Goal: Information Seeking & Learning: Compare options

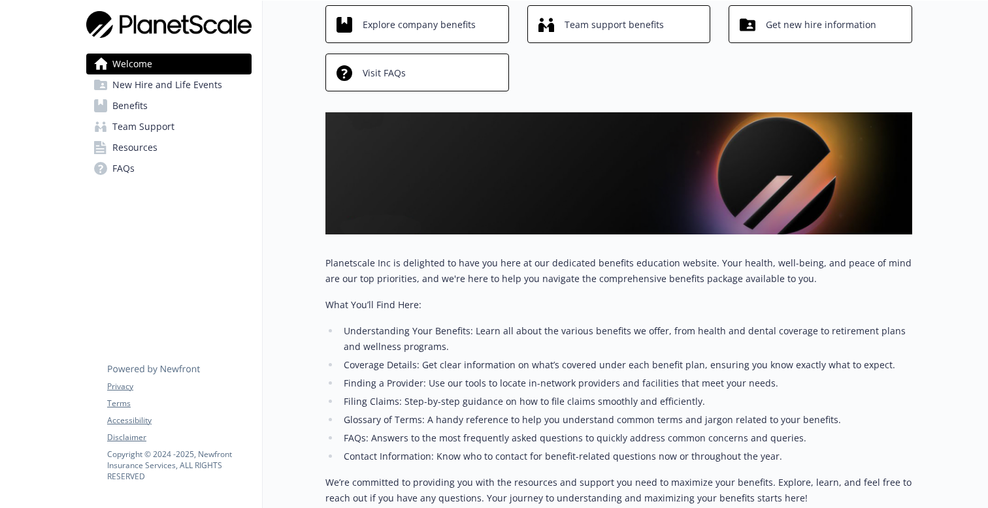
scroll to position [65, 0]
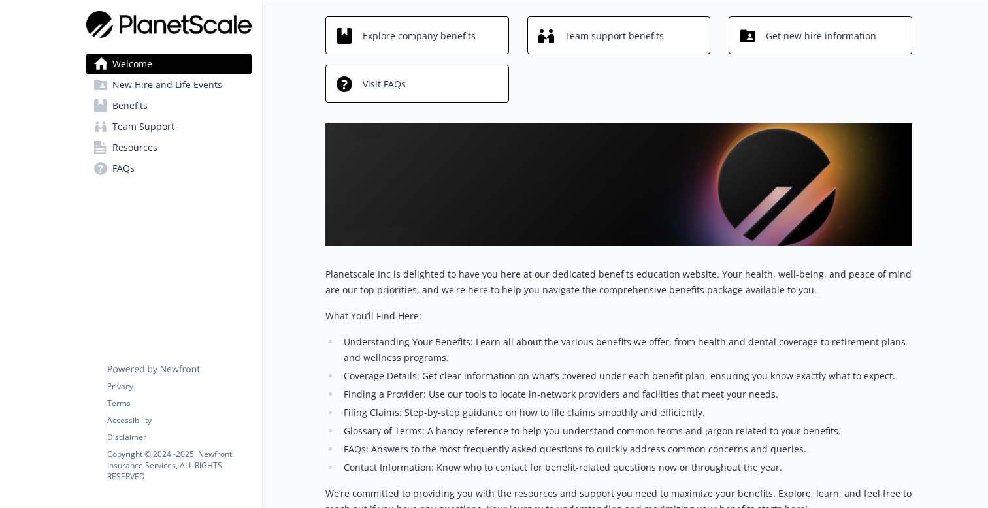
click at [170, 86] on span "New Hire and Life Events" at bounding box center [167, 85] width 110 height 21
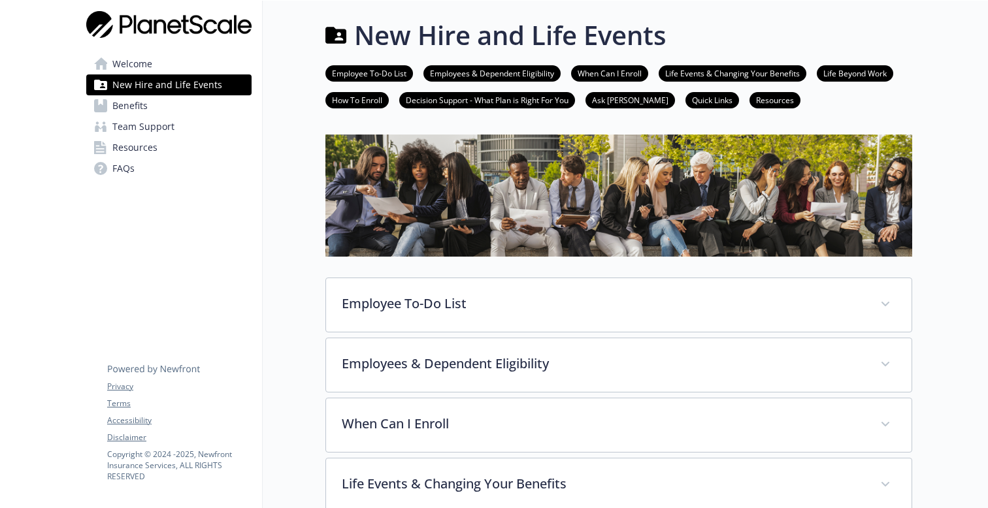
click at [159, 100] on link "Benefits" at bounding box center [168, 105] width 165 height 21
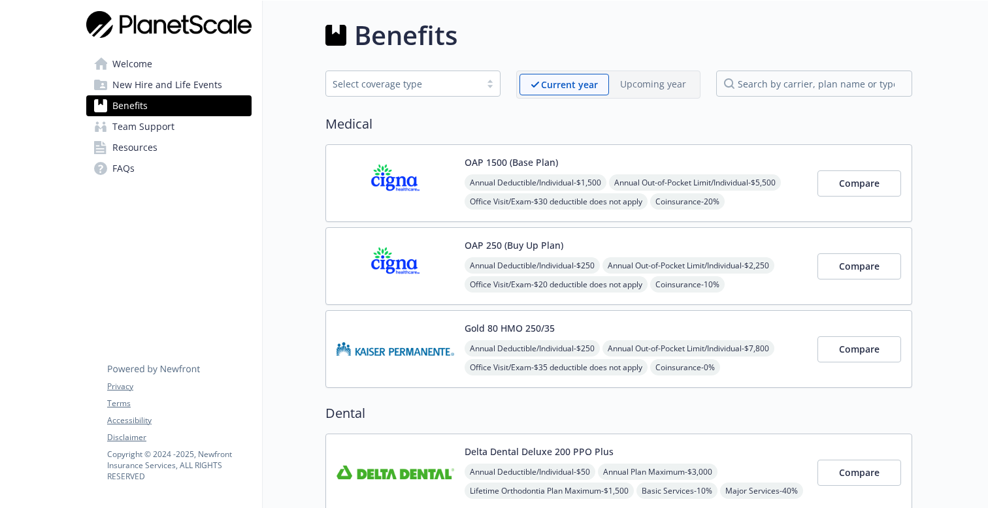
click at [154, 83] on span "New Hire and Life Events" at bounding box center [167, 85] width 110 height 21
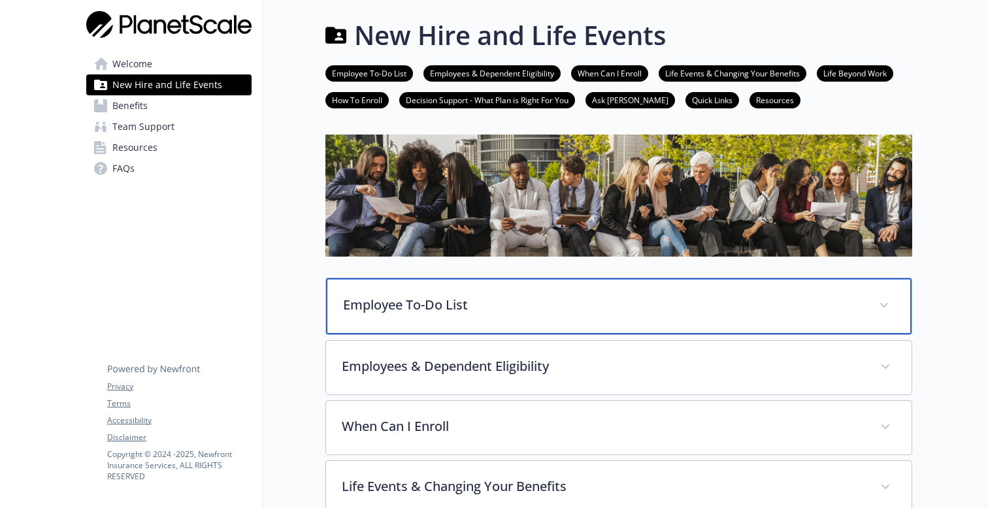
click at [453, 304] on p "Employee To-Do List" at bounding box center [603, 305] width 520 height 20
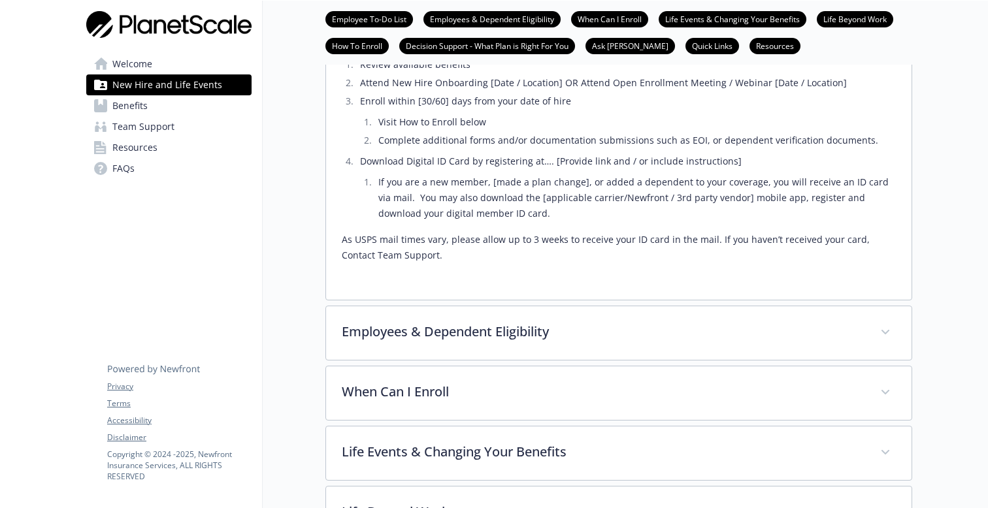
scroll to position [333, 0]
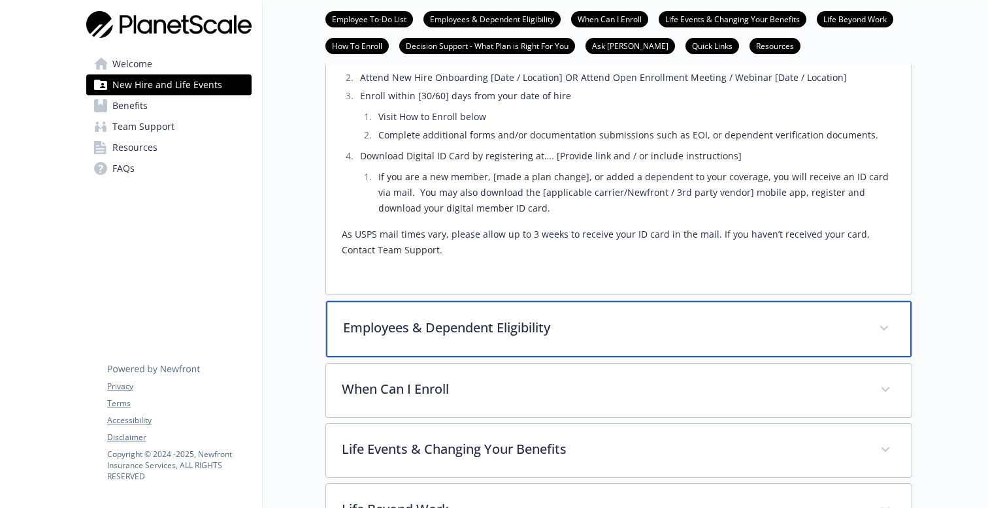
click at [505, 339] on div "Employees & Dependent Eligibility" at bounding box center [619, 329] width 586 height 56
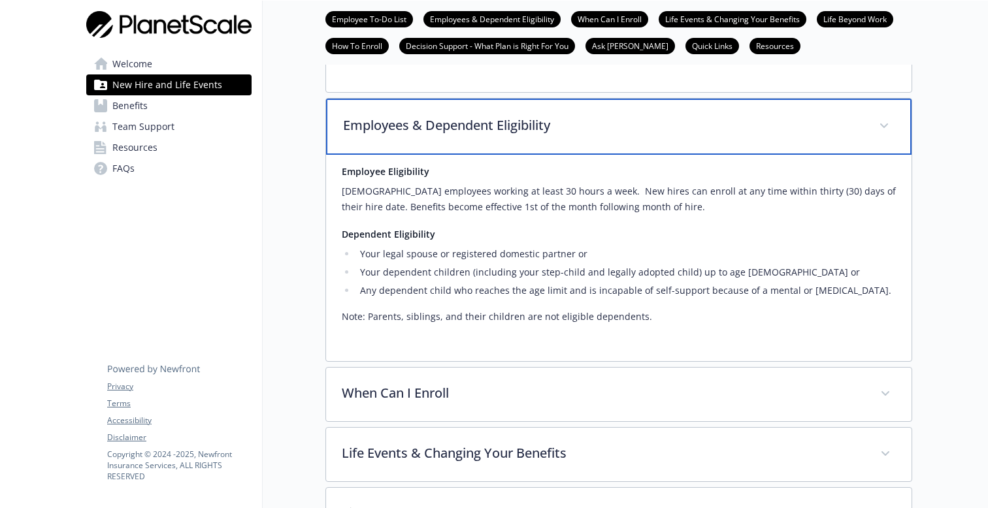
scroll to position [539, 0]
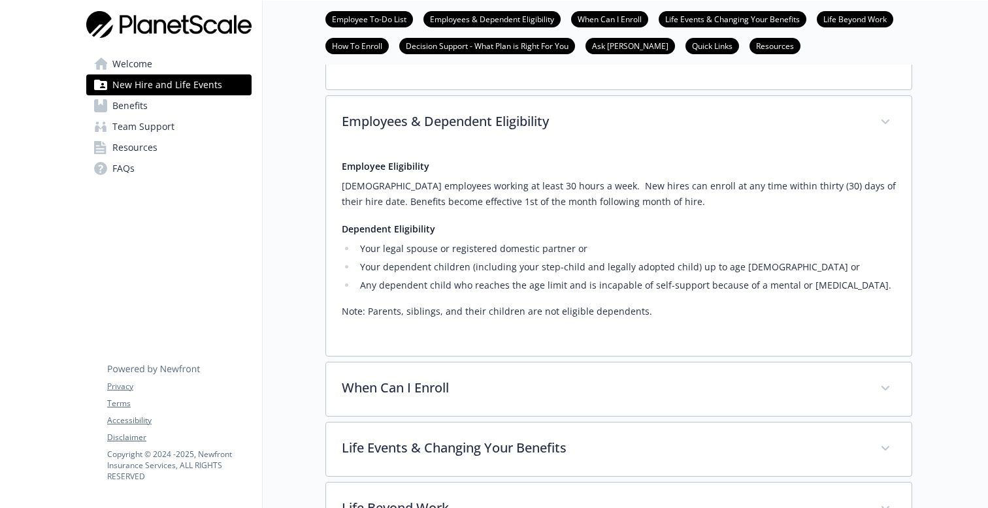
click at [480, 268] on li "Your dependent children (including your step-child and legally adopted child) u…" at bounding box center [626, 267] width 540 height 16
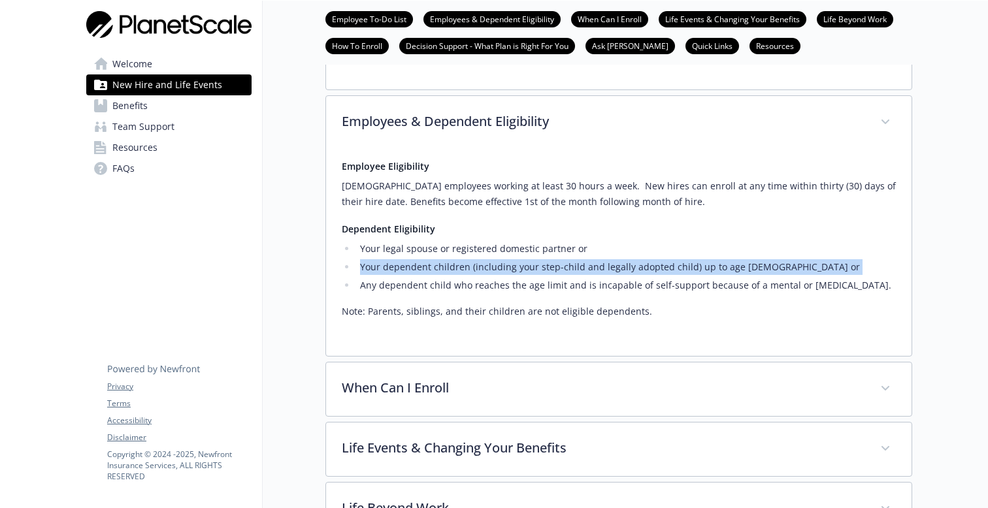
click at [480, 268] on li "Your dependent children (including your step-child and legally adopted child) u…" at bounding box center [626, 267] width 540 height 16
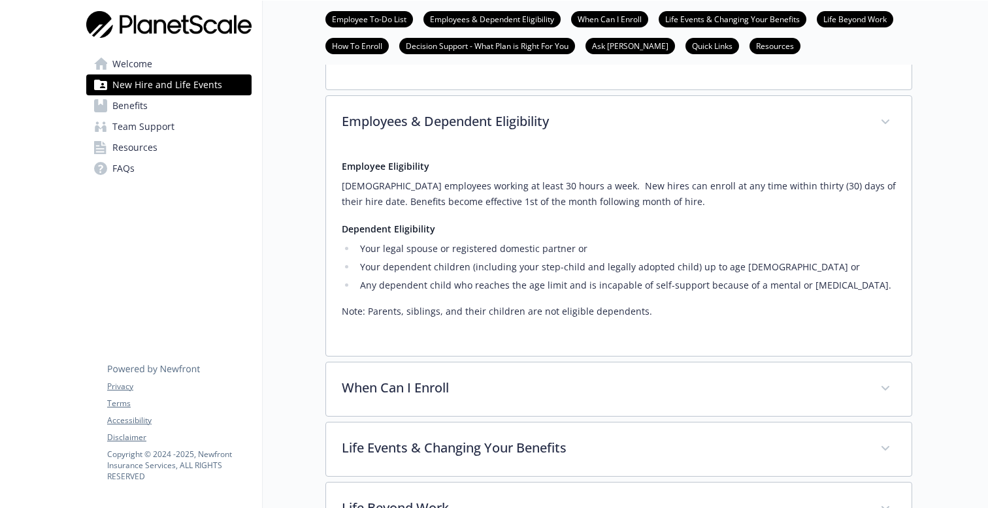
click at [478, 278] on li "Any dependent child who reaches the age limit and is incapable of self-support …" at bounding box center [626, 286] width 540 height 16
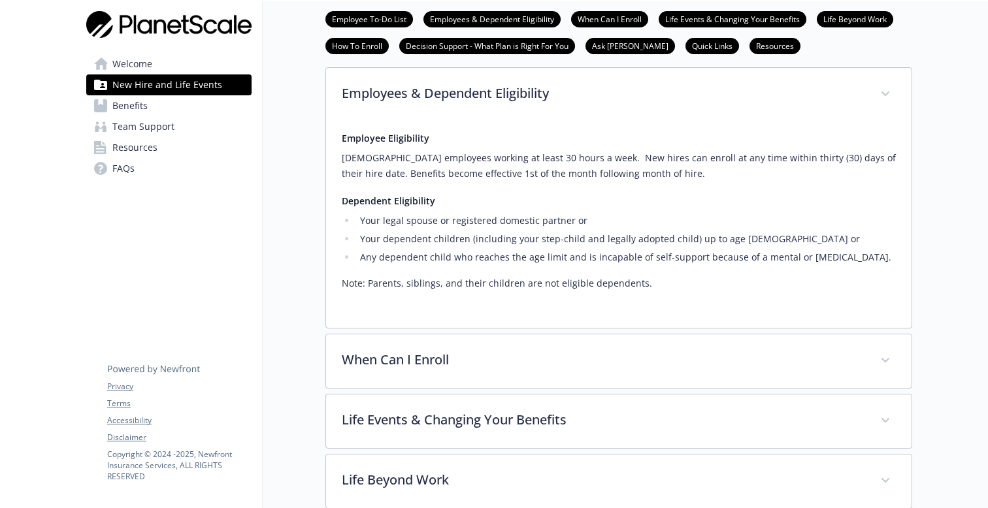
scroll to position [575, 0]
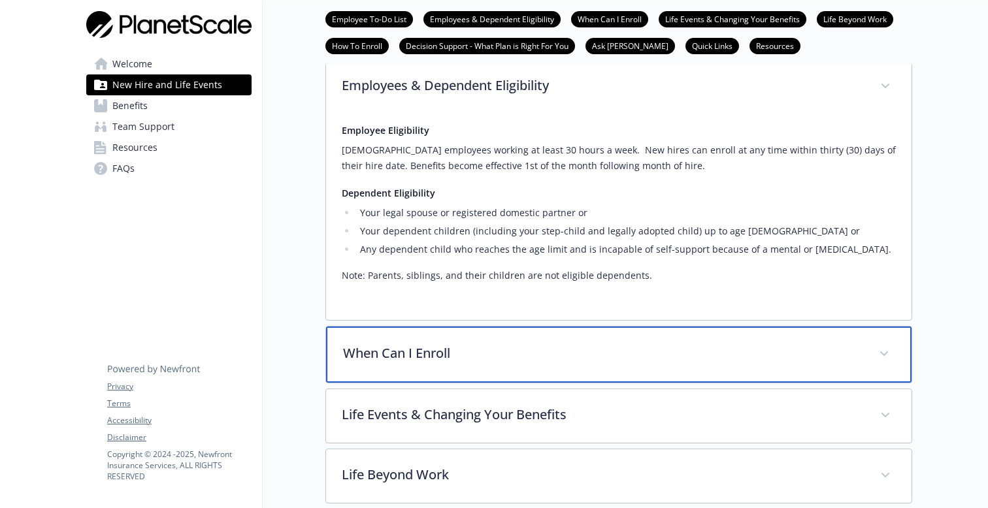
click at [459, 346] on p "When Can I Enroll" at bounding box center [603, 354] width 520 height 20
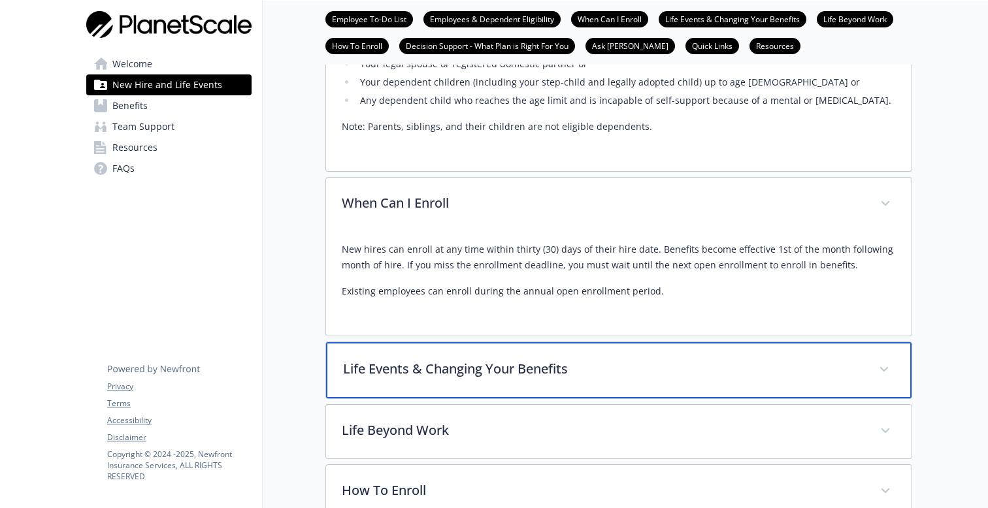
click at [490, 361] on p "Life Events & Changing Your Benefits" at bounding box center [603, 369] width 520 height 20
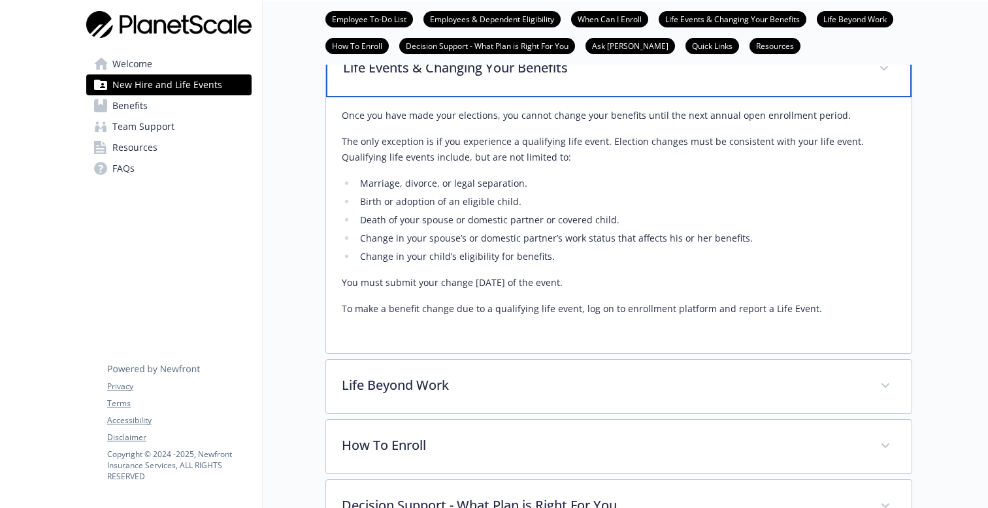
scroll to position [1040, 0]
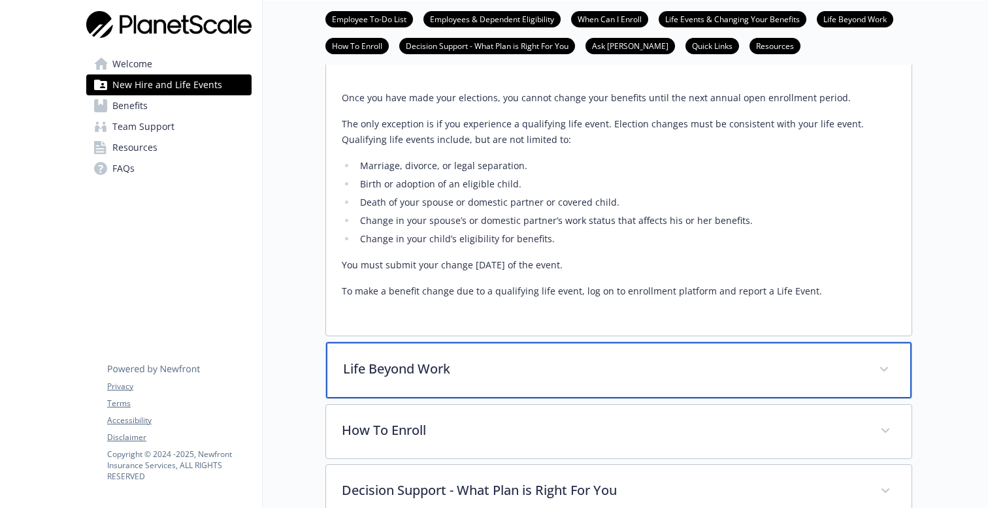
click at [490, 359] on p "Life Beyond Work" at bounding box center [603, 369] width 520 height 20
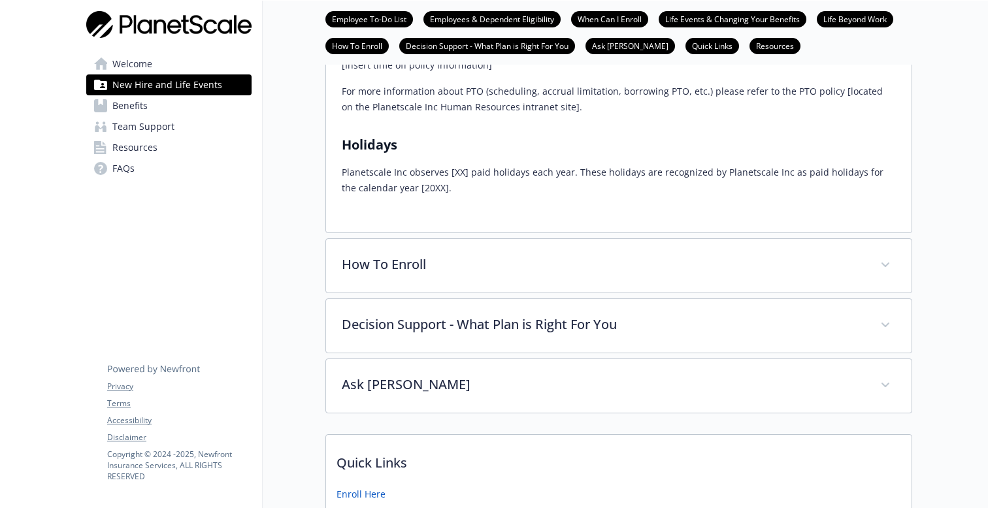
scroll to position [1530, 0]
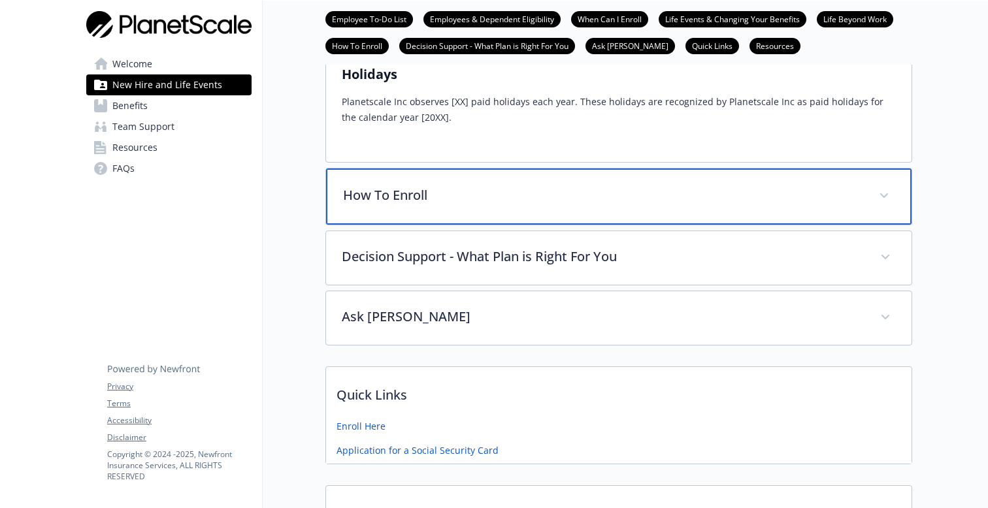
click at [501, 208] on div "How To Enroll" at bounding box center [619, 197] width 586 height 56
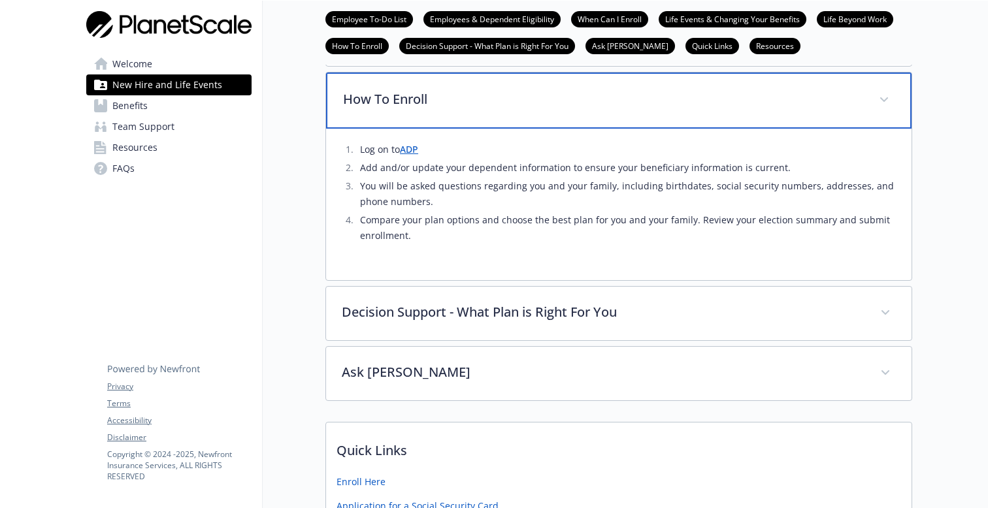
scroll to position [1637, 0]
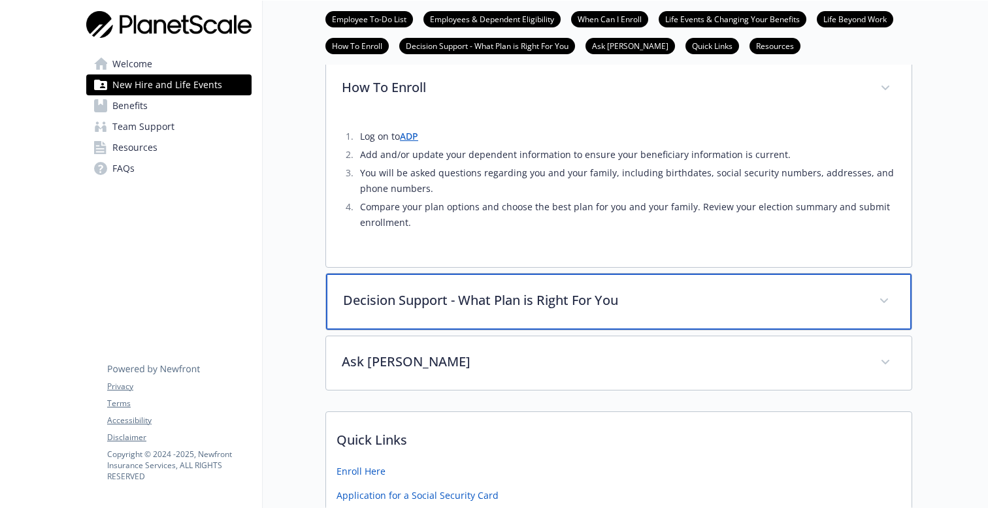
click at [493, 300] on p "Decision Support - What Plan is Right For You" at bounding box center [603, 301] width 520 height 20
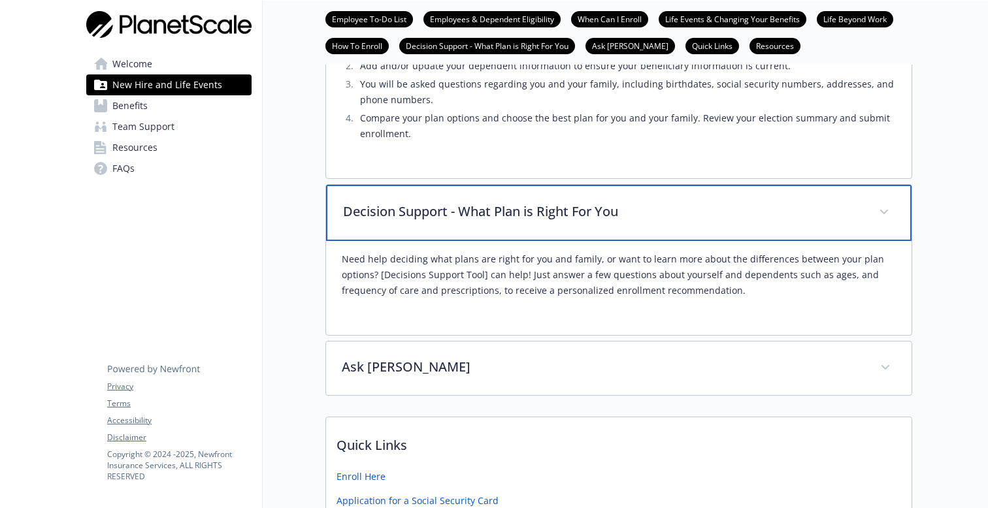
scroll to position [1733, 0]
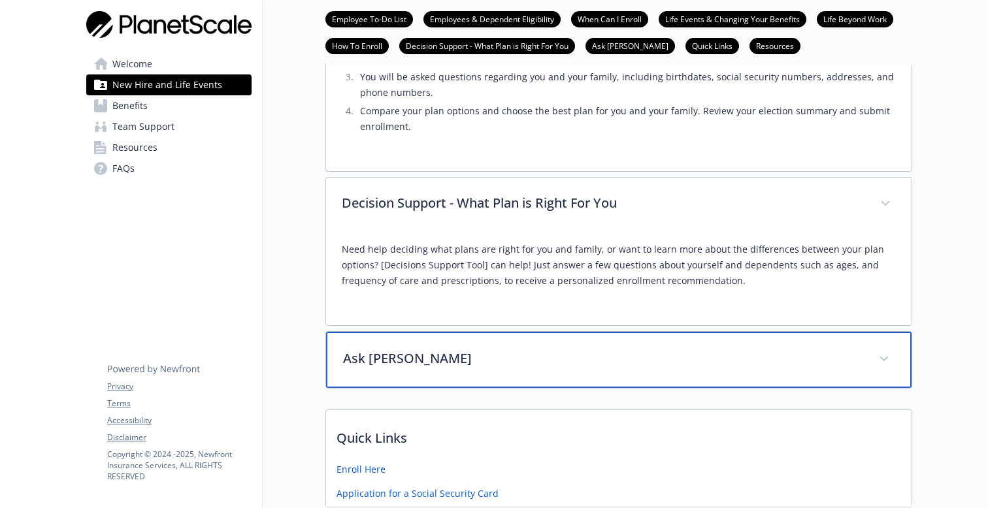
click at [506, 356] on p "Ask Benji" at bounding box center [603, 359] width 520 height 20
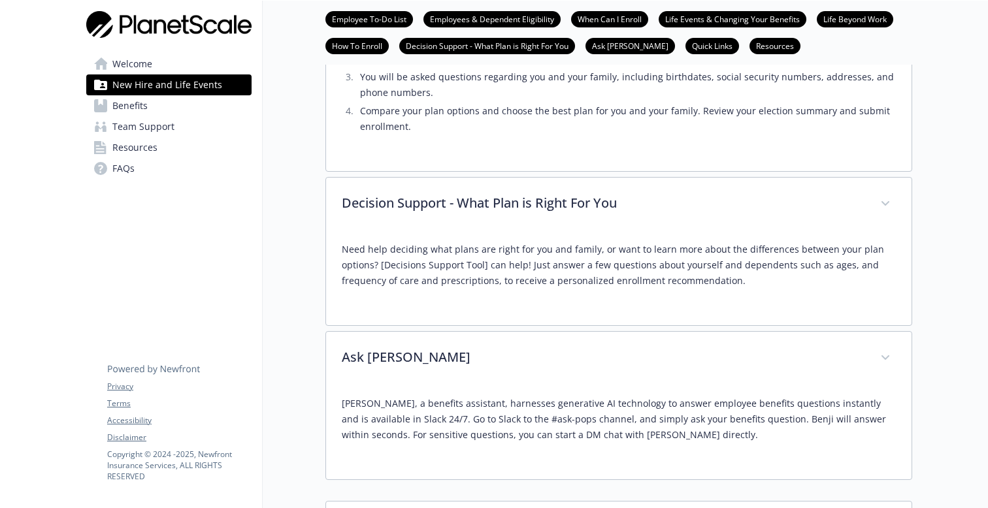
click at [125, 103] on span "Benefits" at bounding box center [129, 105] width 35 height 21
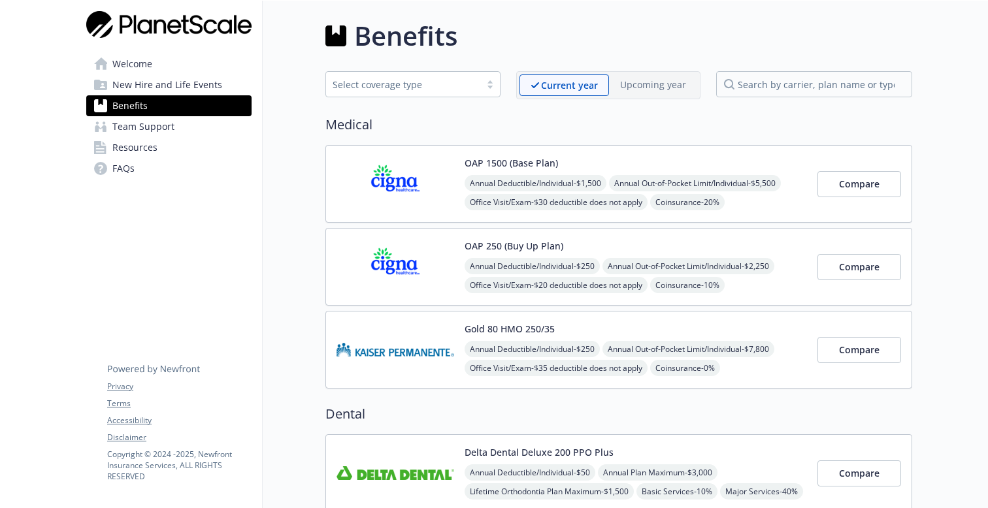
click at [159, 128] on span "Team Support" at bounding box center [143, 126] width 62 height 21
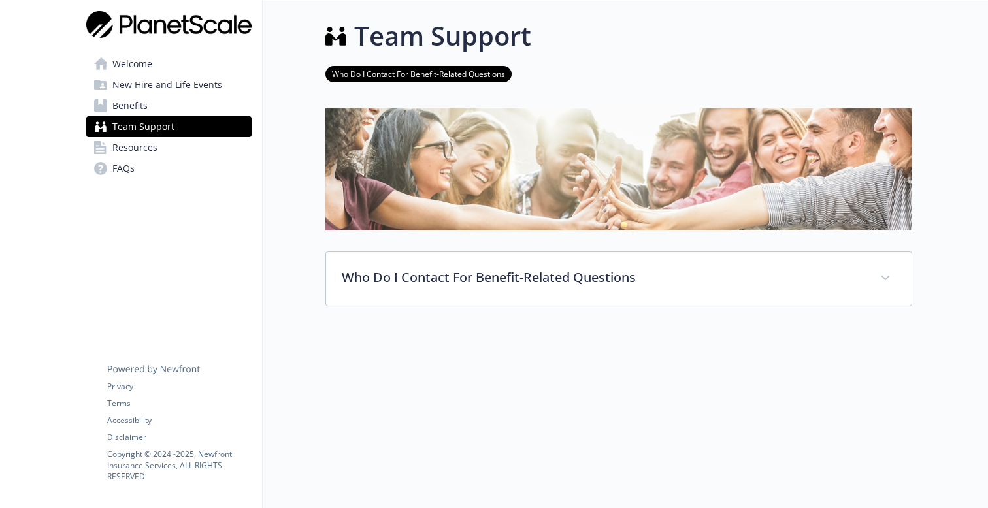
click at [158, 150] on link "Resources" at bounding box center [168, 147] width 165 height 21
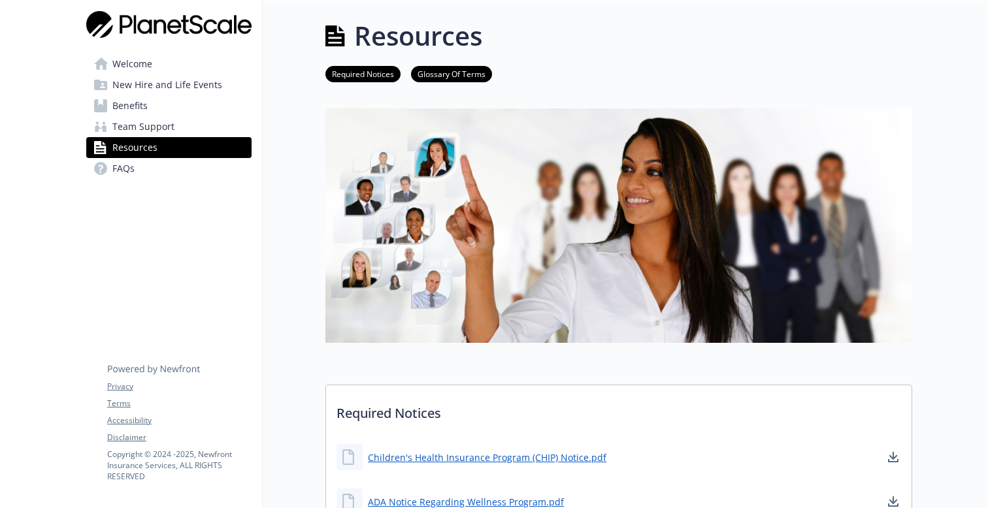
click at [148, 175] on link "FAQs" at bounding box center [168, 168] width 165 height 21
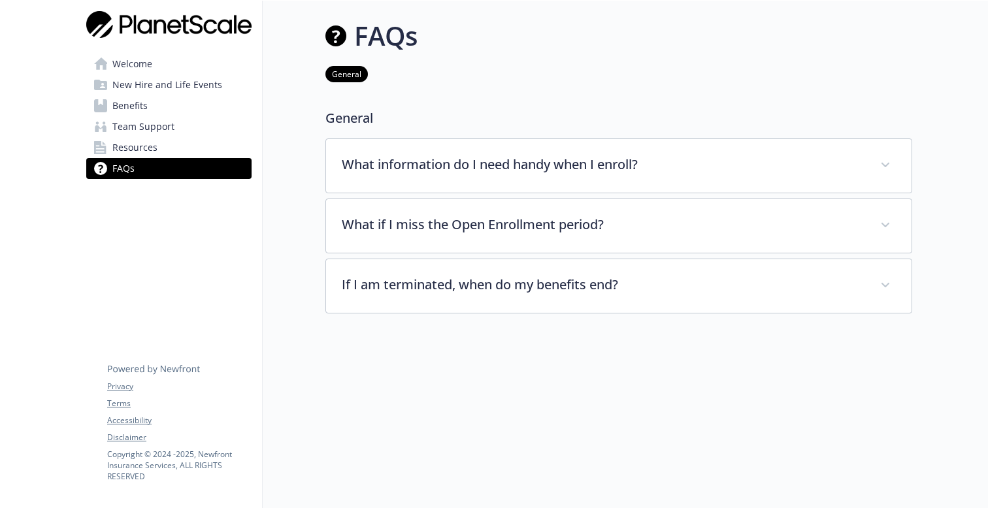
click at [169, 151] on link "Resources" at bounding box center [168, 147] width 165 height 21
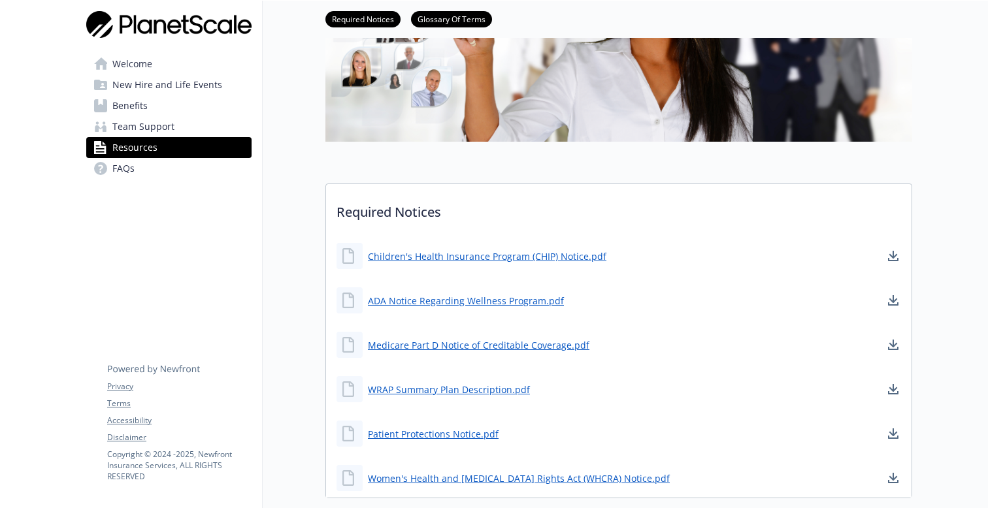
scroll to position [318, 0]
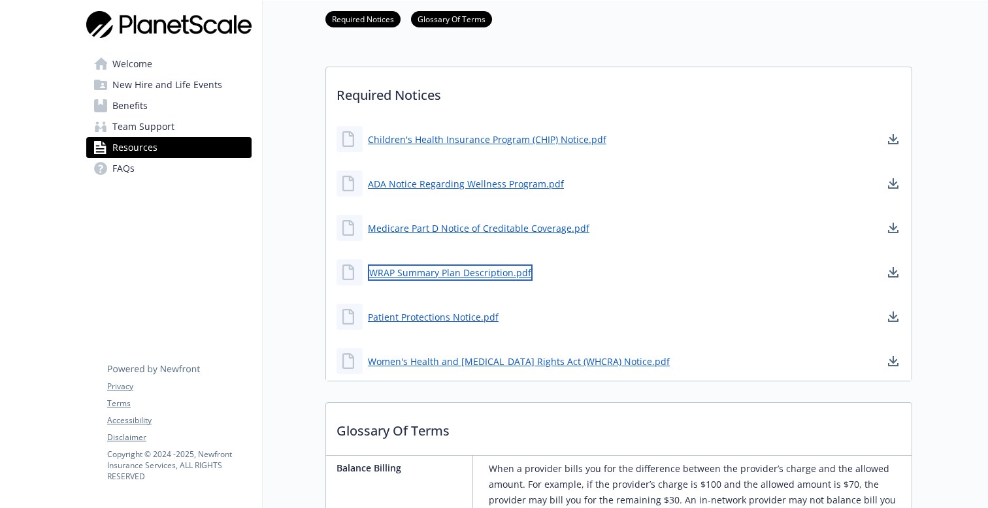
click at [438, 271] on link "WRAP Summary Plan Description.pdf" at bounding box center [450, 273] width 165 height 16
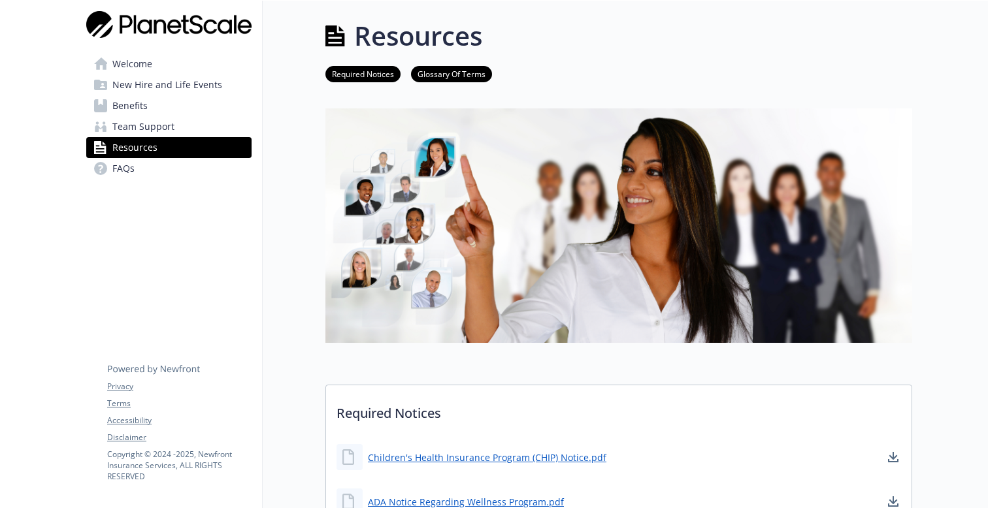
scroll to position [0, 0]
click at [141, 167] on link "FAQs" at bounding box center [168, 168] width 165 height 21
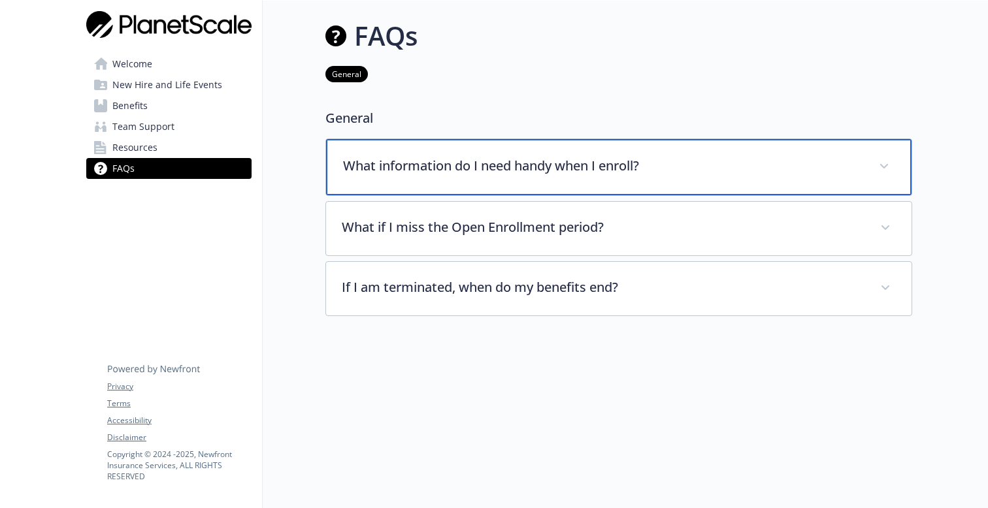
click at [467, 184] on div "What information do I need handy when I enroll?" at bounding box center [619, 167] width 586 height 56
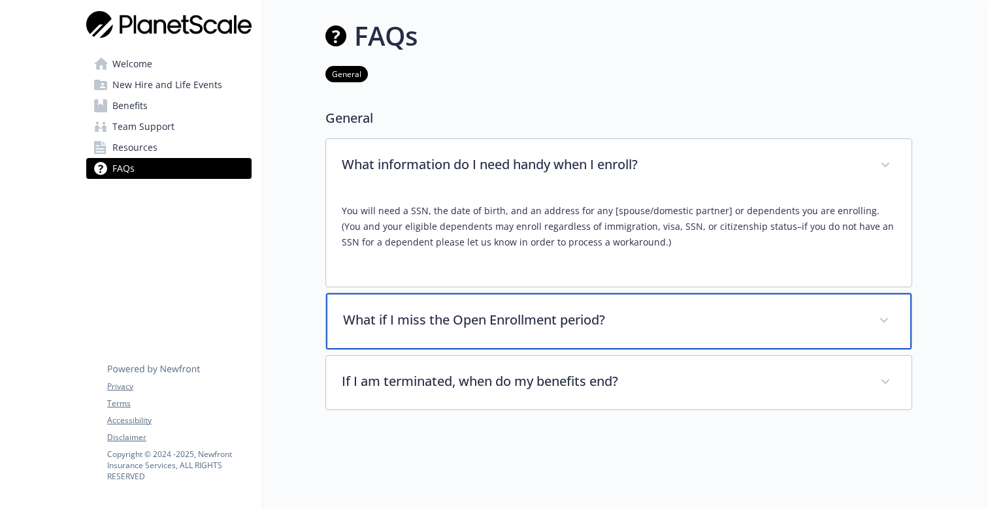
click at [463, 324] on p "What if I miss the Open Enrollment period?" at bounding box center [603, 320] width 520 height 20
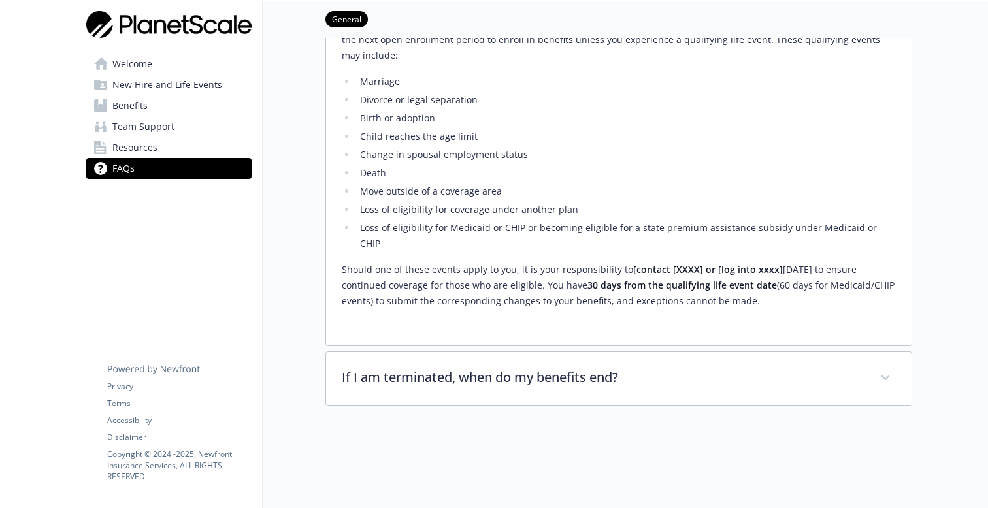
scroll to position [418, 0]
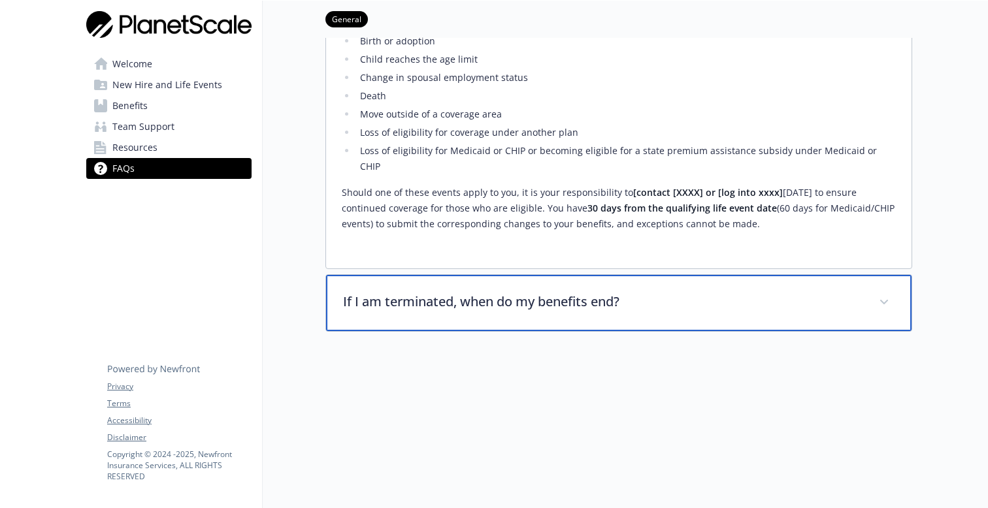
click at [532, 292] on p "If I am terminated, when do my benefits end?" at bounding box center [603, 302] width 520 height 20
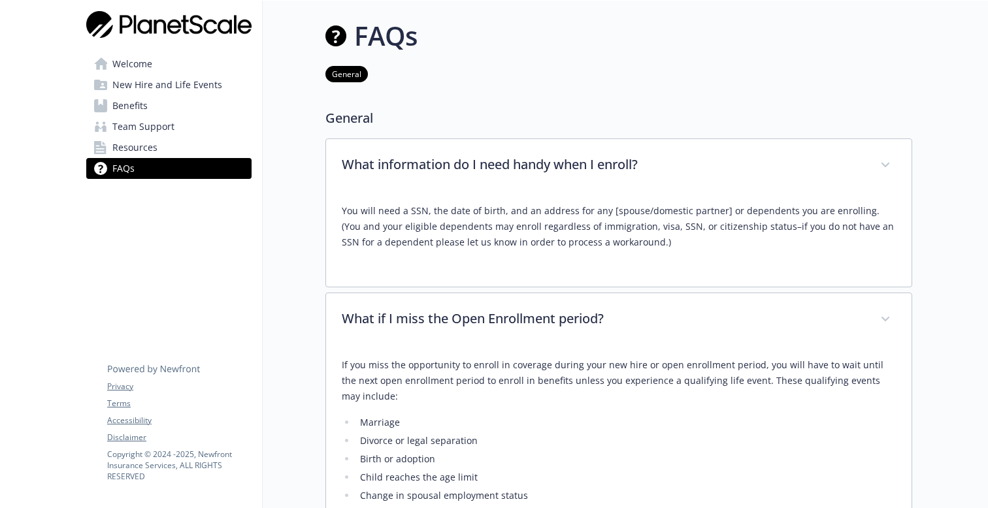
scroll to position [0, 0]
click at [139, 59] on span "Welcome" at bounding box center [132, 64] width 40 height 21
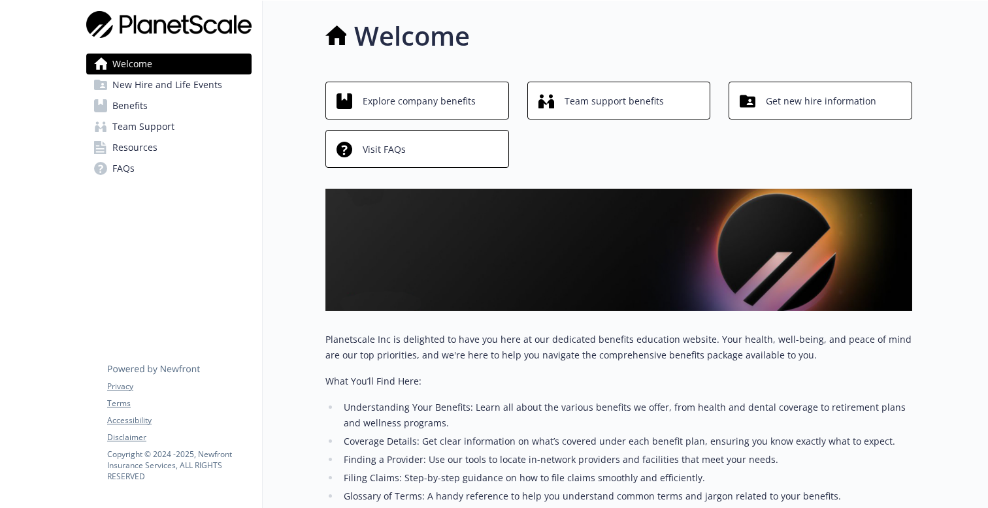
click at [183, 101] on link "Benefits" at bounding box center [168, 105] width 165 height 21
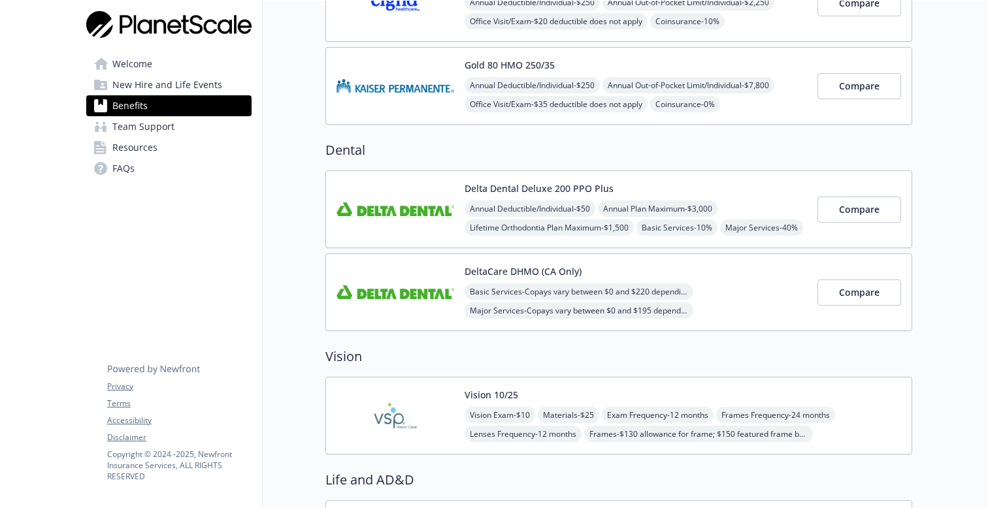
scroll to position [280, 0]
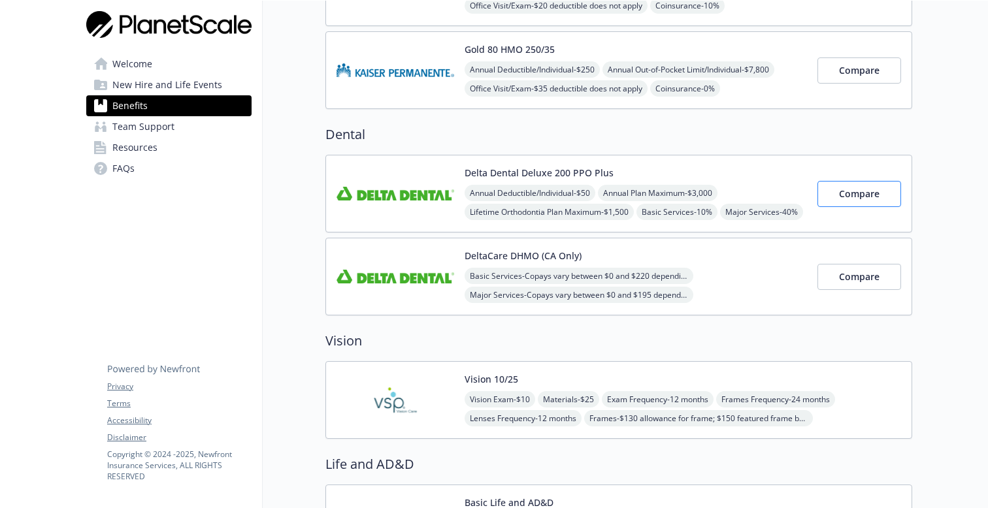
click at [847, 193] on span "Compare" at bounding box center [859, 194] width 41 height 12
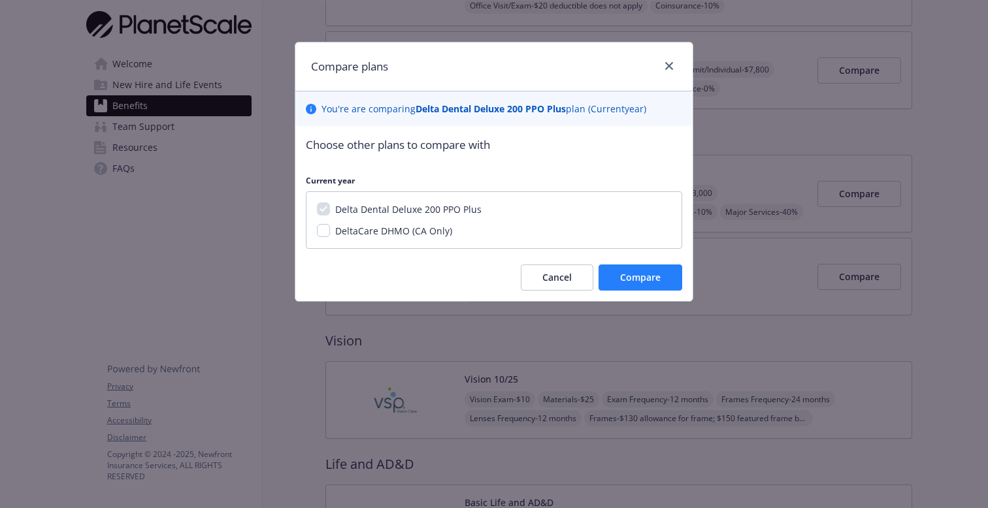
click at [639, 280] on span "Compare" at bounding box center [640, 277] width 41 height 12
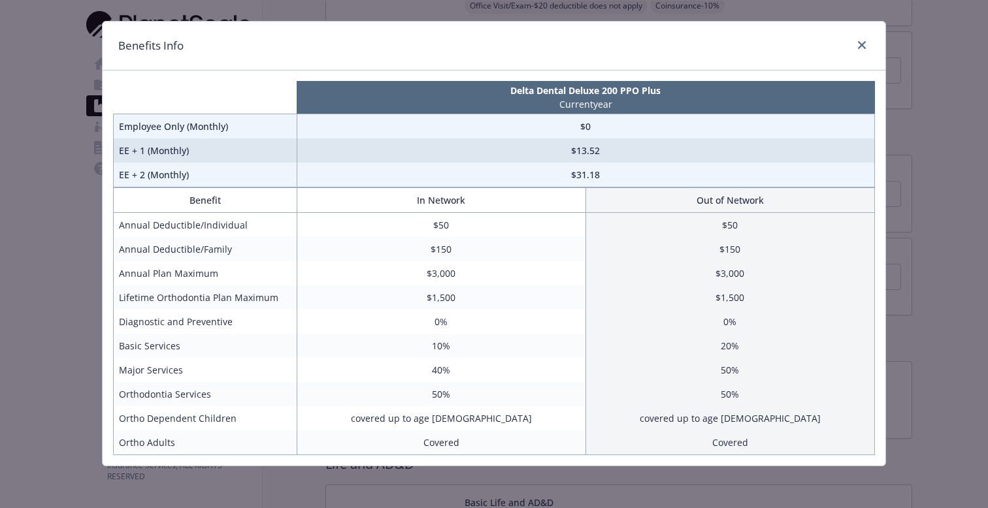
scroll to position [22, 0]
click at [863, 41] on icon "close" at bounding box center [862, 45] width 8 height 8
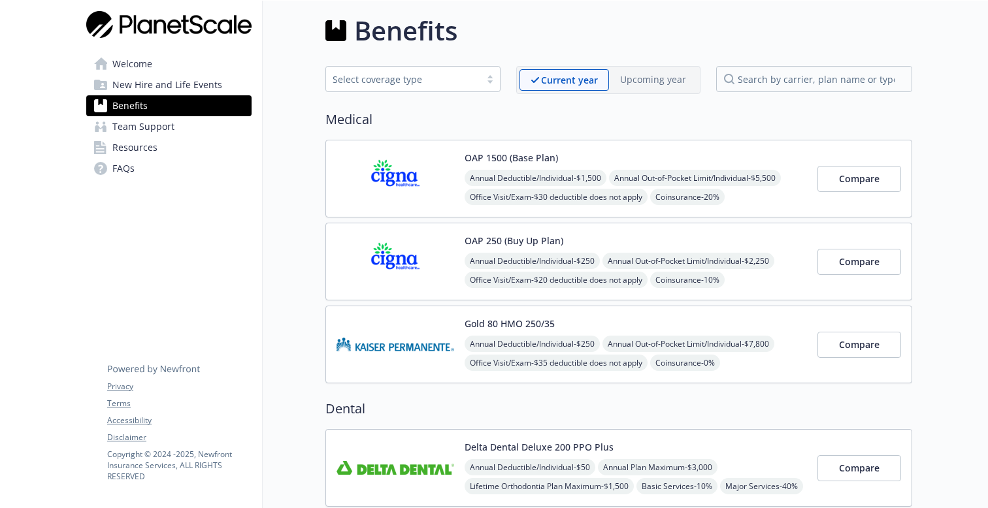
scroll to position [0, 0]
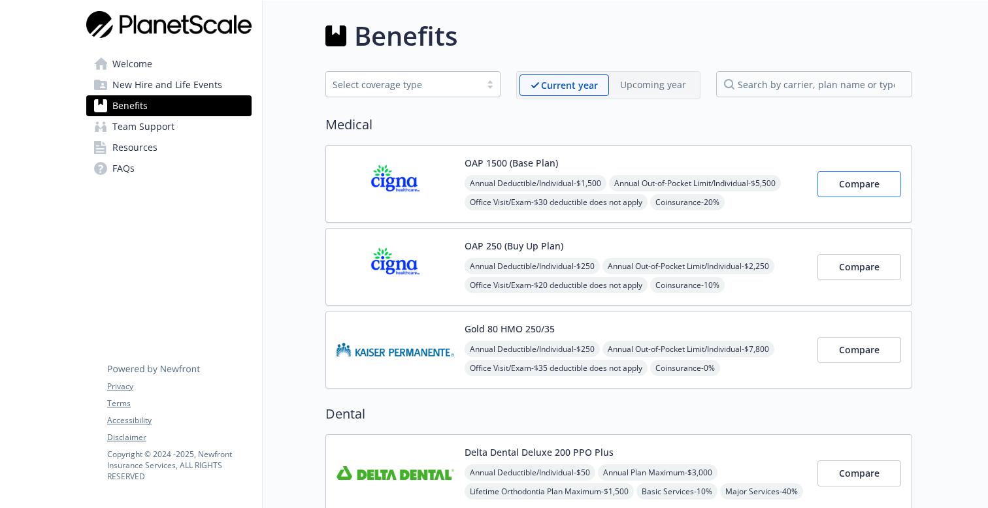
click at [828, 192] on button "Compare" at bounding box center [860, 184] width 84 height 26
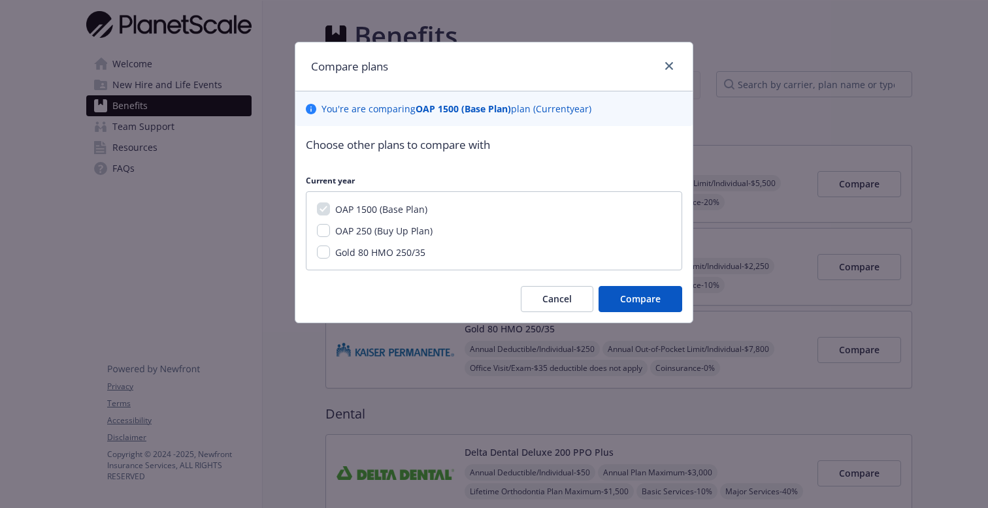
click at [396, 233] on span "OAP 250 (Buy Up Plan)" at bounding box center [383, 231] width 97 height 12
click at [330, 233] on input "OAP 250 (Buy Up Plan)" at bounding box center [323, 230] width 13 height 13
checkbox input "true"
click at [637, 292] on button "Compare" at bounding box center [641, 299] width 84 height 26
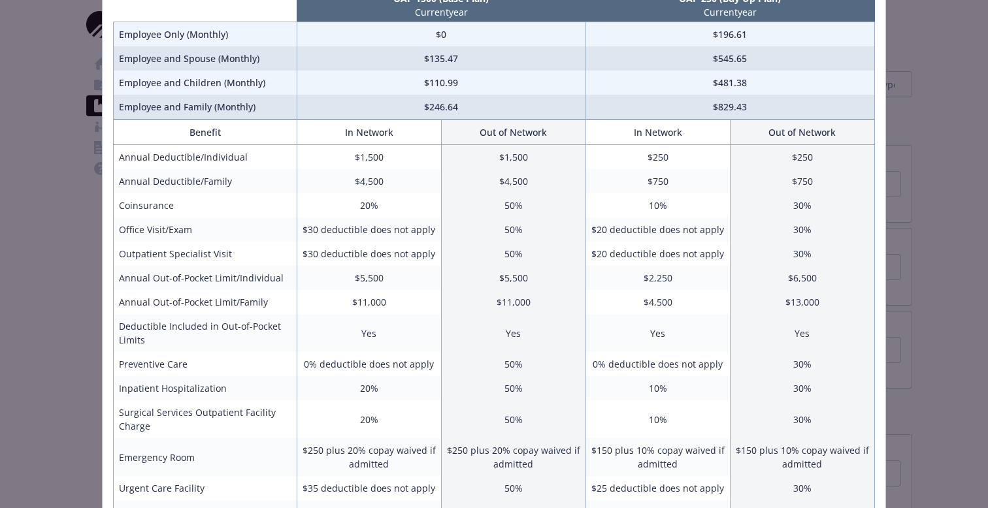
scroll to position [111, 0]
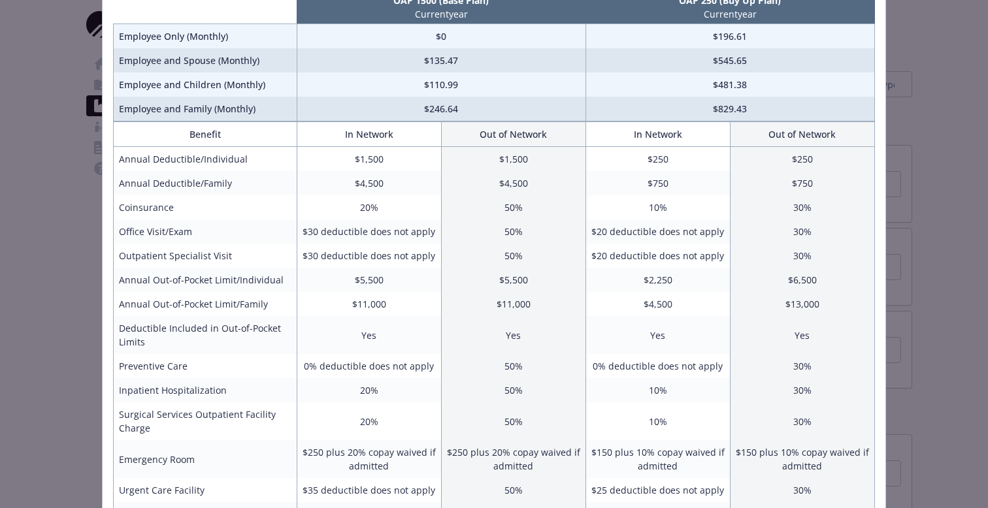
click at [367, 257] on td "$30 deductible does not apply" at bounding box center [369, 256] width 144 height 24
